Goal: Task Accomplishment & Management: Use online tool/utility

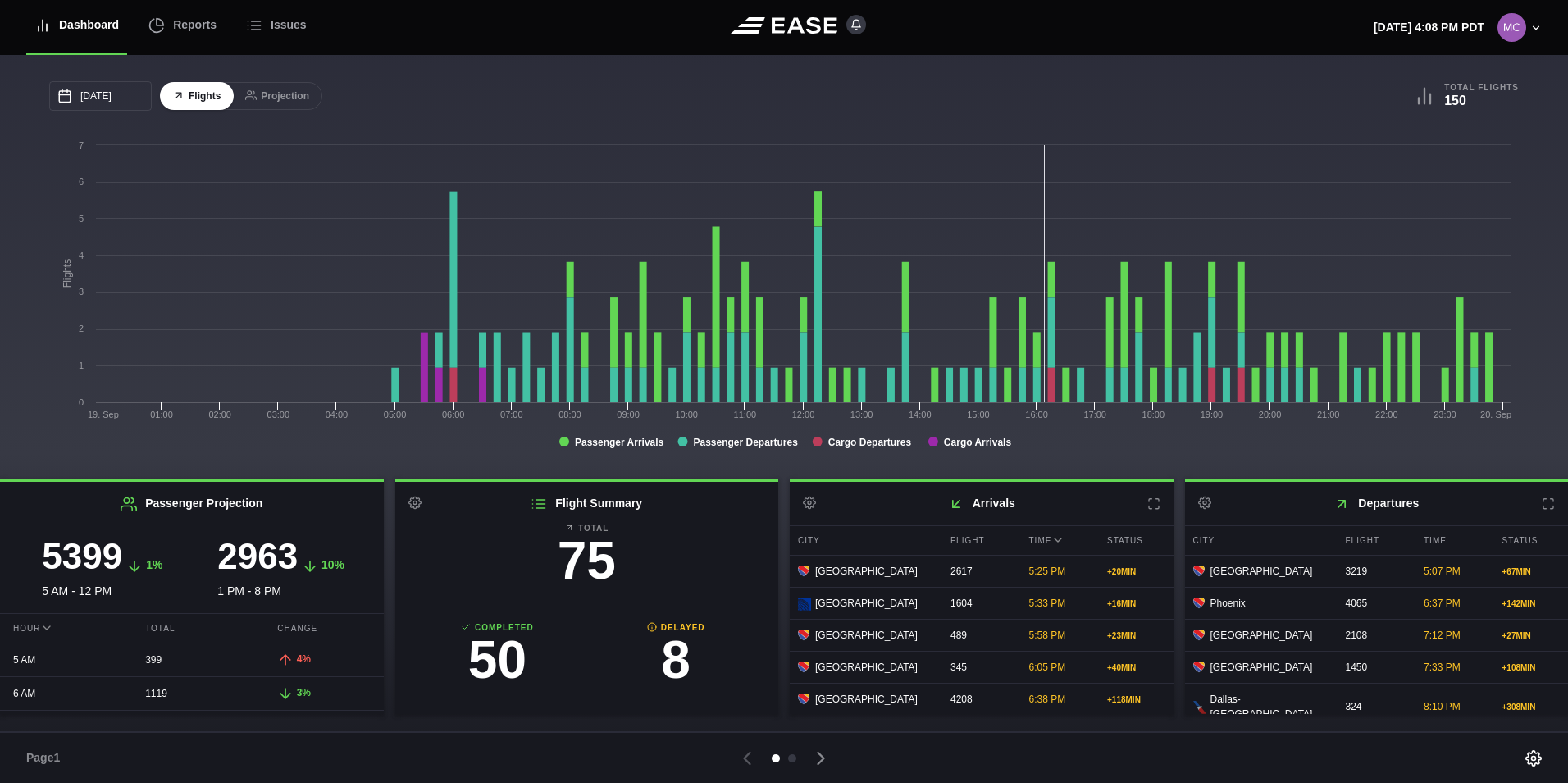
scroll to position [164, 0]
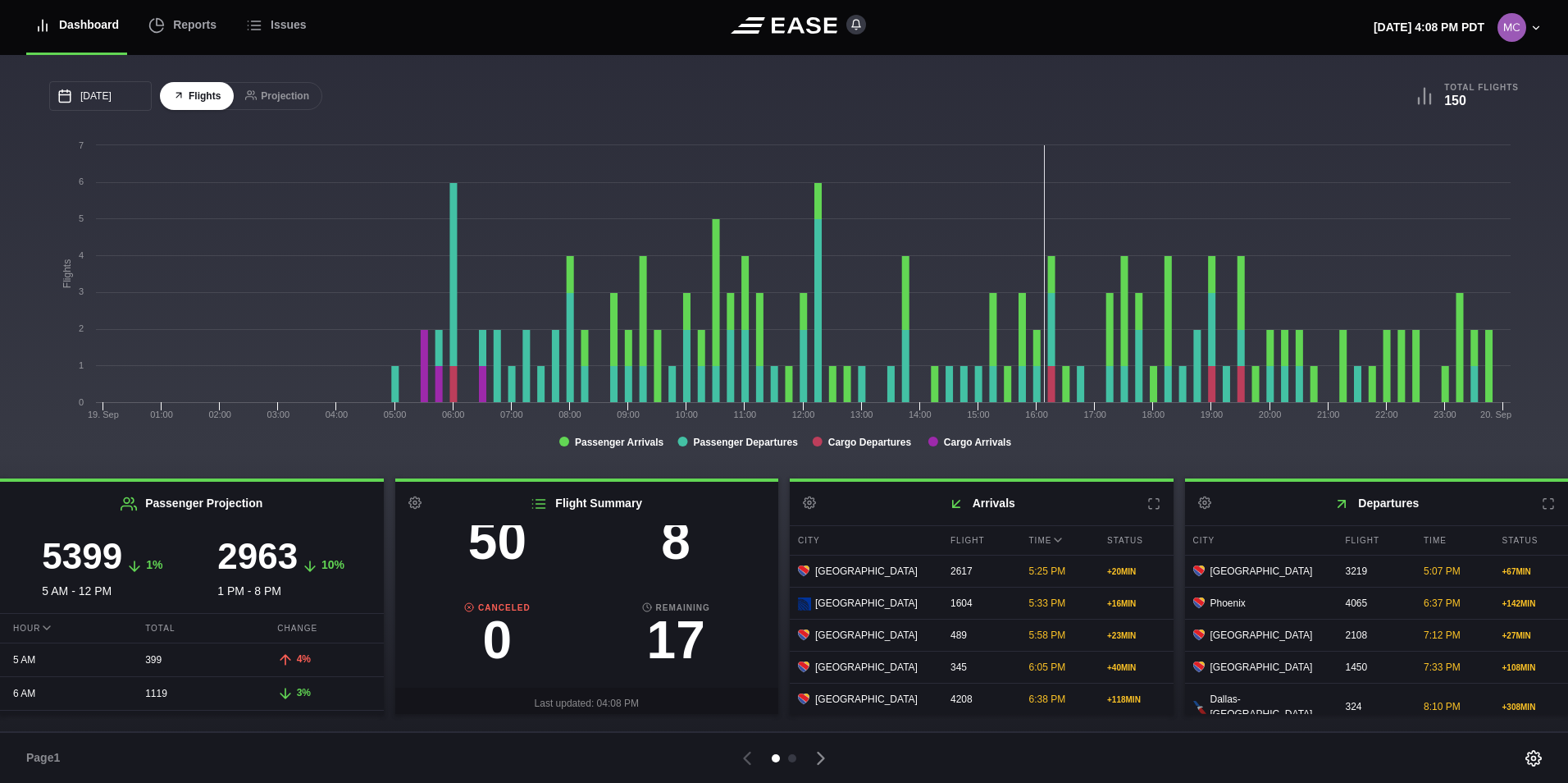
click at [672, 551] on h3 "8" at bounding box center [676, 541] width 179 height 52
select select "DELAYED"
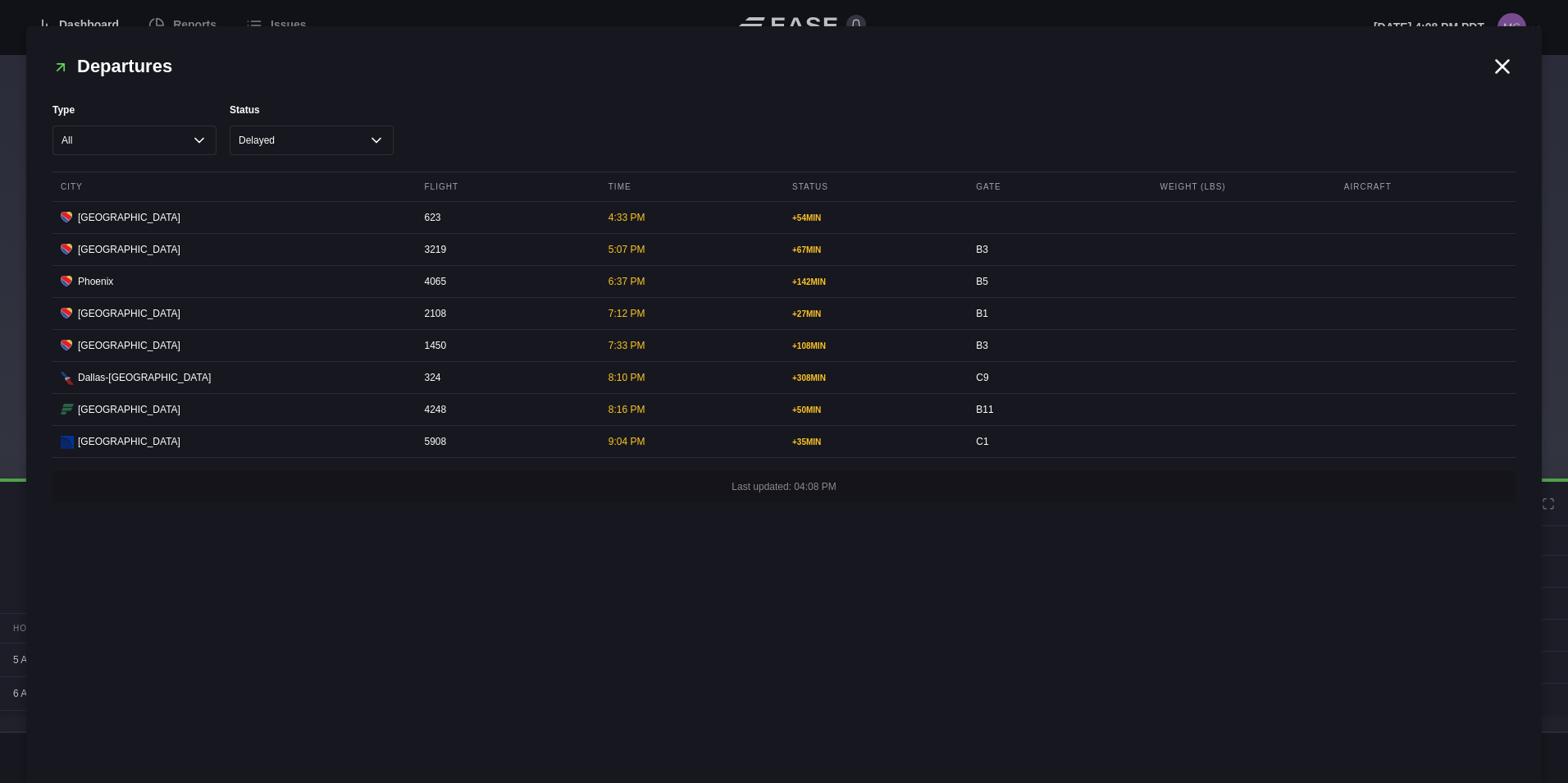
click at [1497, 72] on icon at bounding box center [1503, 66] width 13 height 13
